Goal: Use online tool/utility: Utilize a website feature to perform a specific function

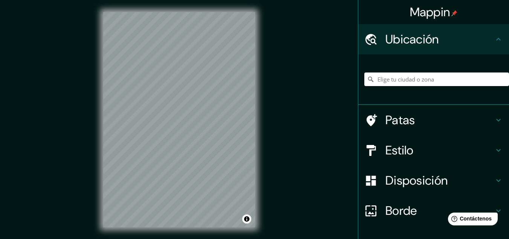
click at [408, 144] on font "Estilo" at bounding box center [399, 150] width 28 height 16
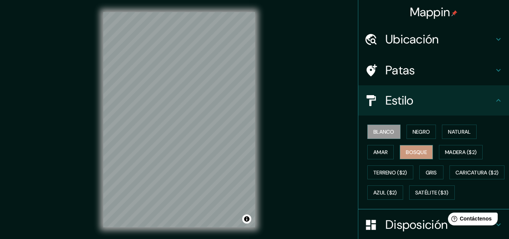
click at [414, 145] on button "Bosque" at bounding box center [416, 152] width 33 height 14
click at [417, 131] on font "Negro" at bounding box center [422, 131] width 18 height 7
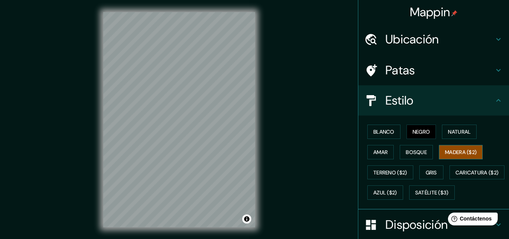
click at [451, 148] on font "Madera ($2)" at bounding box center [461, 151] width 32 height 7
click at [410, 147] on font "Bosque" at bounding box center [416, 152] width 21 height 10
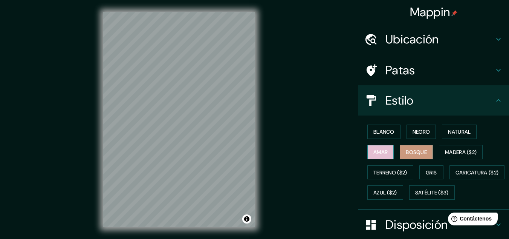
click at [378, 151] on font "Amar" at bounding box center [380, 151] width 14 height 7
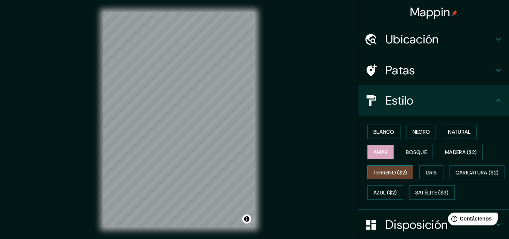
click at [386, 167] on font "Terreno ($2)" at bounding box center [390, 172] width 34 height 10
click at [439, 42] on h4 "Ubicación" at bounding box center [439, 39] width 109 height 15
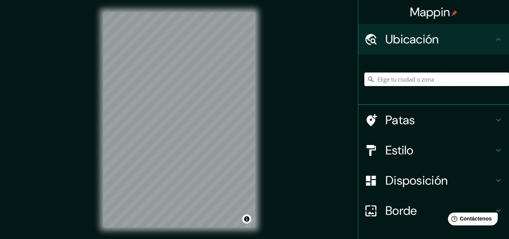
click at [408, 80] on input "Elige tu ciudad o zona" at bounding box center [436, 79] width 145 height 14
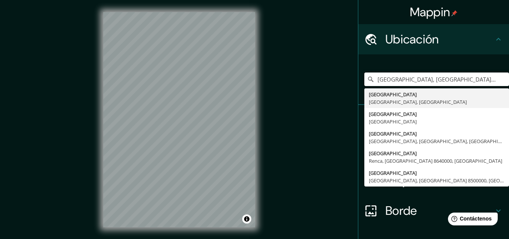
type input "[GEOGRAPHIC_DATA], [GEOGRAPHIC_DATA], [GEOGRAPHIC_DATA]"
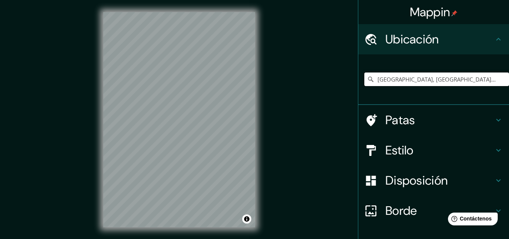
click at [454, 79] on input "[GEOGRAPHIC_DATA], [GEOGRAPHIC_DATA], [GEOGRAPHIC_DATA]" at bounding box center [436, 79] width 145 height 14
click at [407, 145] on font "Estilo" at bounding box center [399, 150] width 28 height 16
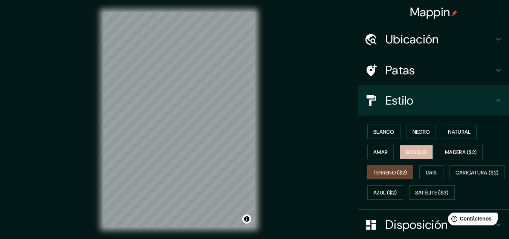
click at [416, 147] on font "Bosque" at bounding box center [416, 152] width 21 height 10
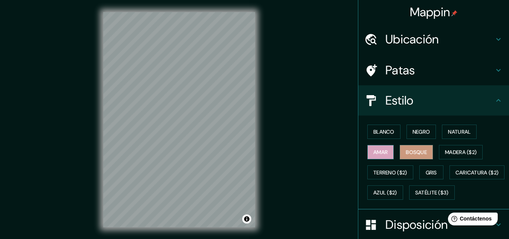
click at [382, 151] on font "Amar" at bounding box center [380, 151] width 14 height 7
click at [386, 135] on font "Blanco" at bounding box center [383, 132] width 21 height 10
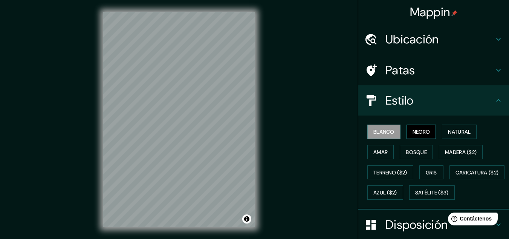
click at [413, 133] on font "Negro" at bounding box center [422, 131] width 18 height 7
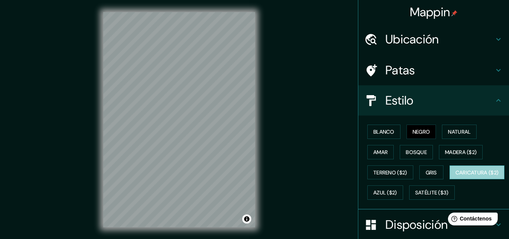
click at [456, 176] on font "Caricatura ($2)" at bounding box center [477, 172] width 43 height 7
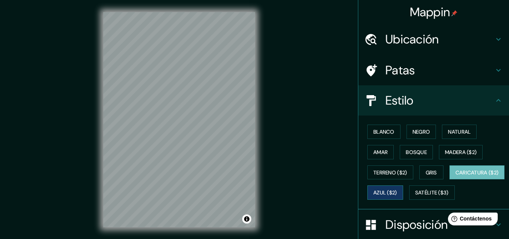
click at [403, 192] on button "Azul ($2)" at bounding box center [385, 192] width 36 height 14
click at [245, 218] on div "© Mapbox © OpenStreetMap Improve this map" at bounding box center [179, 119] width 152 height 215
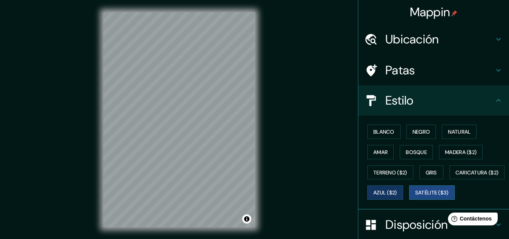
click at [415, 196] on font "Satélite ($3)" at bounding box center [432, 192] width 34 height 7
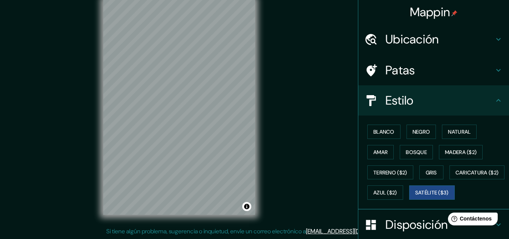
click at [429, 104] on h4 "Estilo" at bounding box center [439, 100] width 109 height 15
click at [488, 99] on h4 "Estilo" at bounding box center [439, 100] width 109 height 15
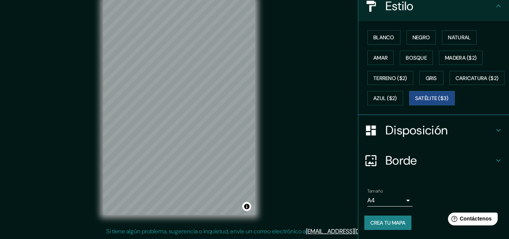
click at [441, 135] on font "Disposición" at bounding box center [416, 130] width 62 height 16
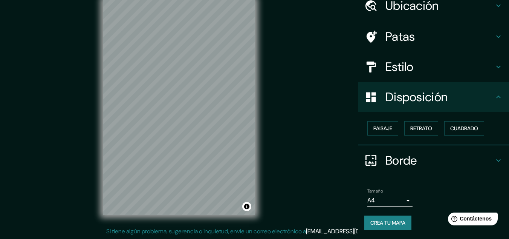
scroll to position [33, 0]
click at [455, 128] on font "Cuadrado" at bounding box center [464, 128] width 28 height 7
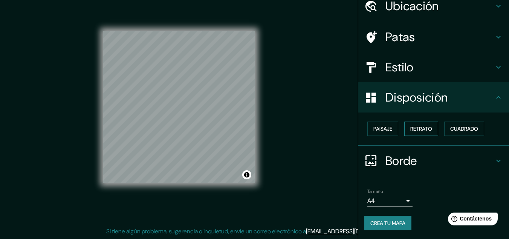
click at [416, 133] on font "Retrato" at bounding box center [421, 129] width 22 height 10
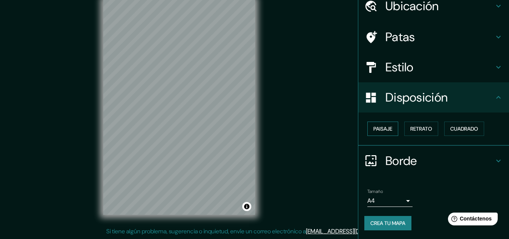
click at [388, 131] on button "Paisaje" at bounding box center [382, 128] width 31 height 14
